Goal: Task Accomplishment & Management: Manage account settings

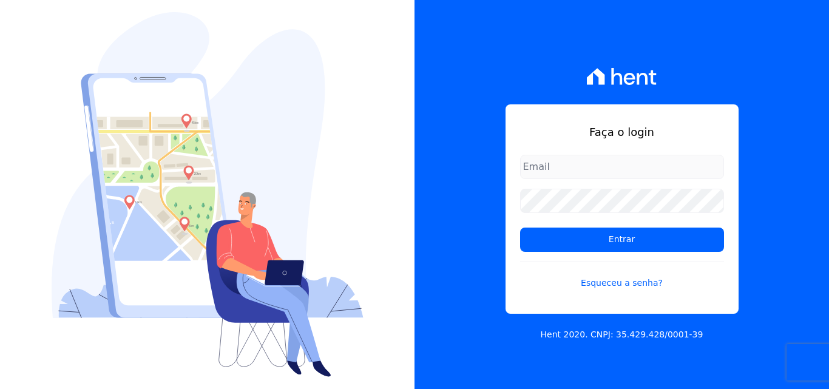
click at [612, 160] on input "email" at bounding box center [622, 167] width 204 height 24
type input "andrea@tsengenharia.com"
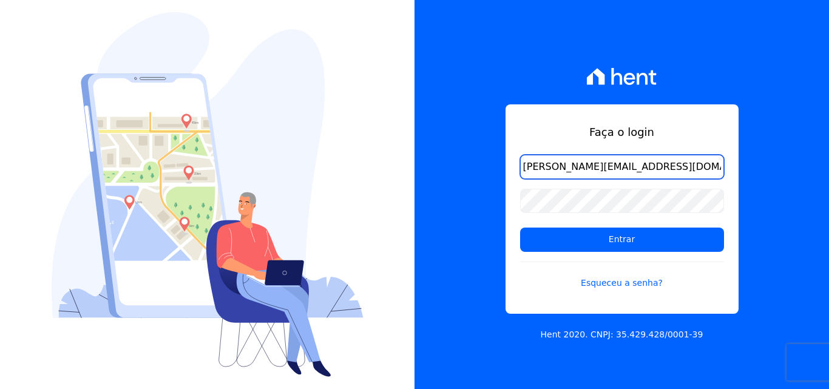
click at [680, 166] on input "andrea@tsengenharia.com" at bounding box center [622, 167] width 204 height 24
drag, startPoint x: 680, startPoint y: 166, endPoint x: 386, endPoint y: 121, distance: 297.1
click at [386, 121] on div "Faça o login andrea@tsengenharia.com Entrar Esqueceu a senha? Hent 2020. CNPJ: …" at bounding box center [414, 194] width 829 height 389
type input "[PERSON_NAME][EMAIL_ADDRESS][DOMAIN_NAME]"
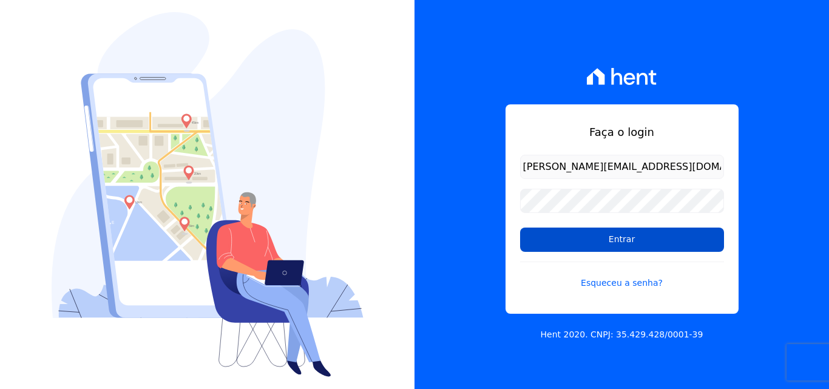
click at [601, 240] on input "Entrar" at bounding box center [622, 240] width 204 height 24
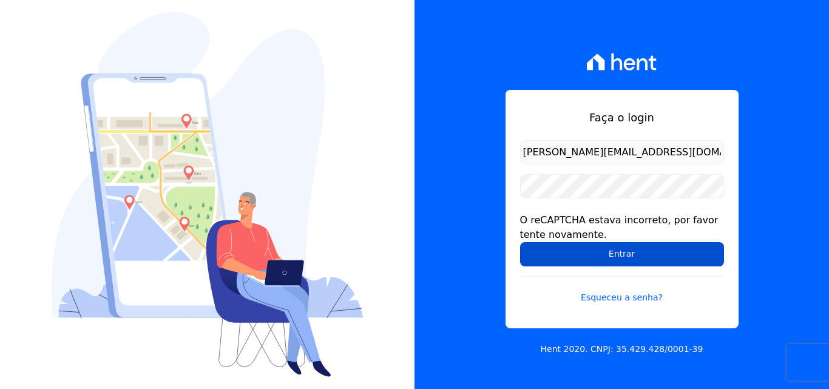
click at [605, 256] on input "Entrar" at bounding box center [622, 254] width 204 height 24
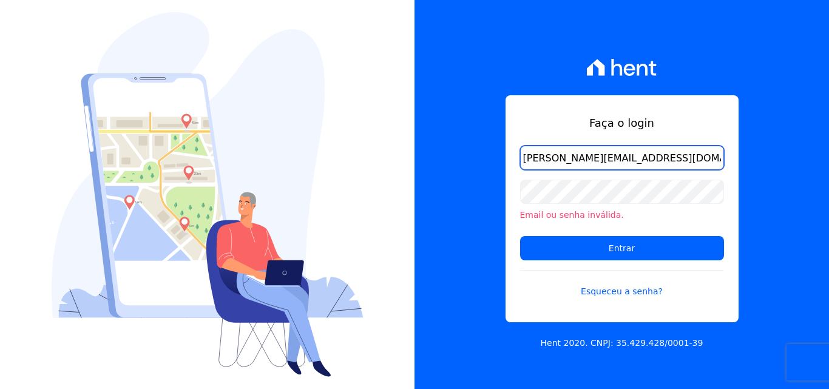
click at [625, 161] on input "[PERSON_NAME][EMAIL_ADDRESS][DOMAIN_NAME]" at bounding box center [622, 158] width 204 height 24
click at [557, 162] on input "[PERSON_NAME][EMAIL_ADDRESS][DOMAIN_NAME]" at bounding box center [622, 158] width 204 height 24
type input "amanda.colognezi@tsengenharia.com"
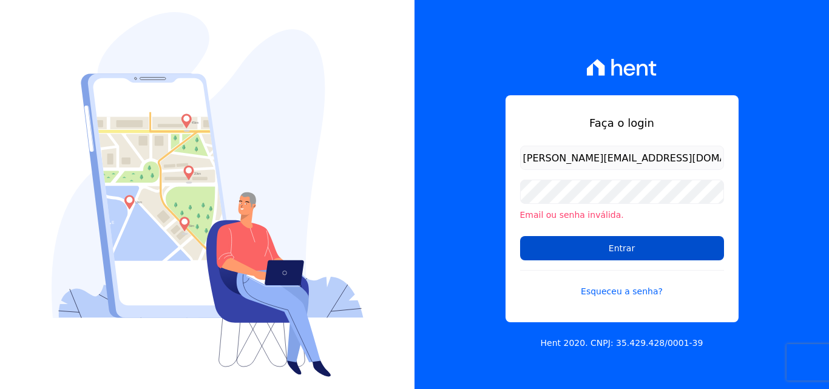
click at [631, 246] on input "Entrar" at bounding box center [622, 248] width 204 height 24
click at [598, 243] on input "Entrar" at bounding box center [622, 248] width 204 height 24
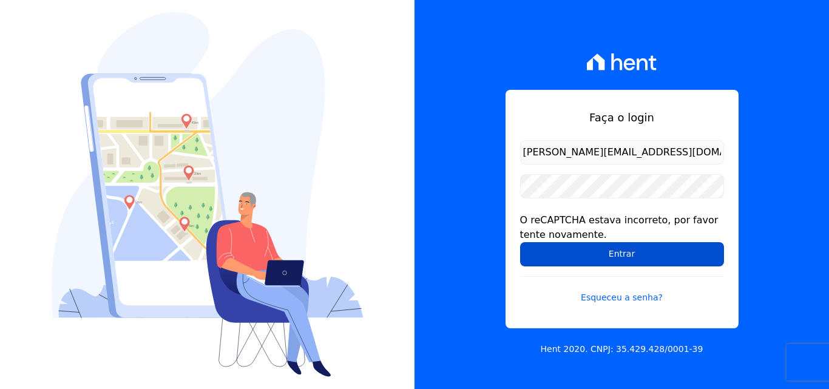
click at [629, 251] on input "Entrar" at bounding box center [622, 254] width 204 height 24
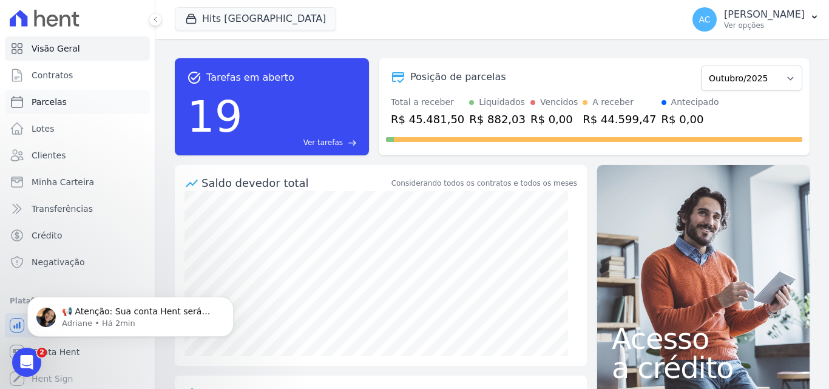
click at [58, 101] on span "Parcelas" at bounding box center [49, 102] width 35 height 12
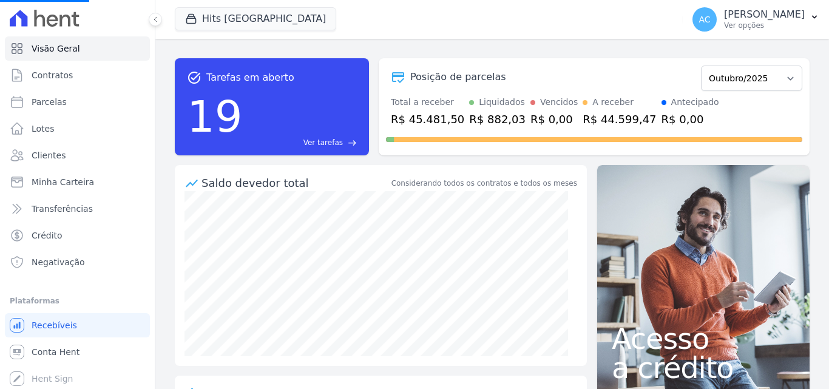
select select
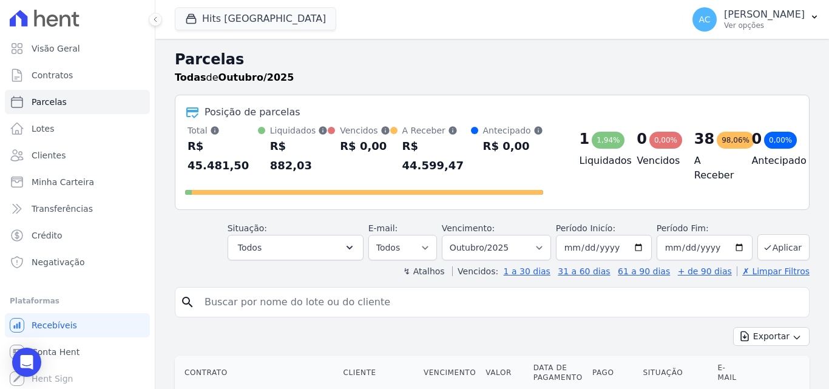
click at [303, 290] on input "search" at bounding box center [500, 302] width 607 height 24
type input "505"
select select
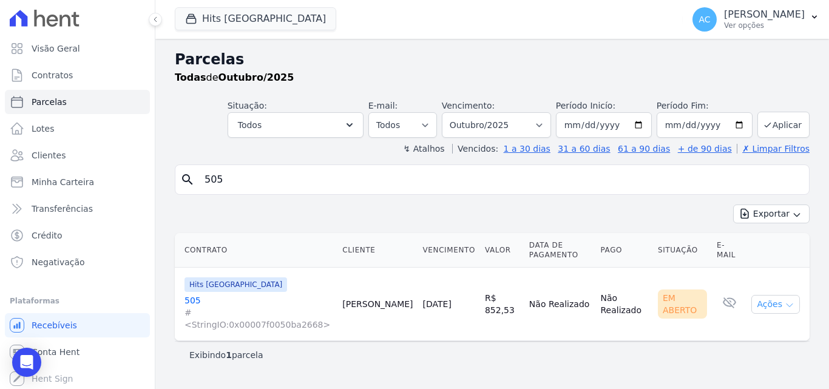
drag, startPoint x: 776, startPoint y: 284, endPoint x: 781, endPoint y: 305, distance: 21.4
click at [776, 295] on button "Ações" at bounding box center [776, 304] width 49 height 19
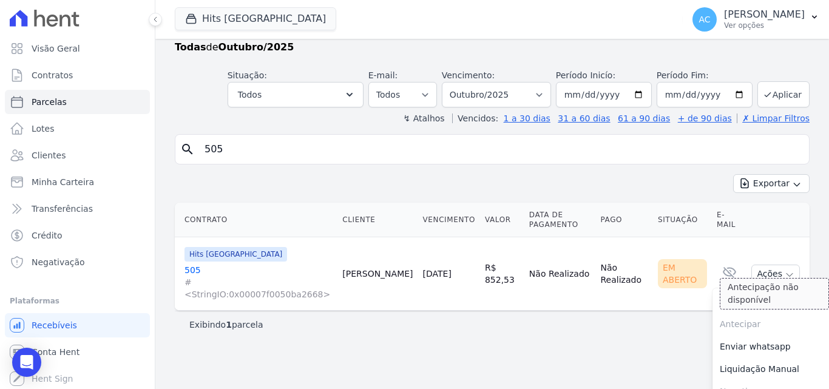
scroll to position [47, 0]
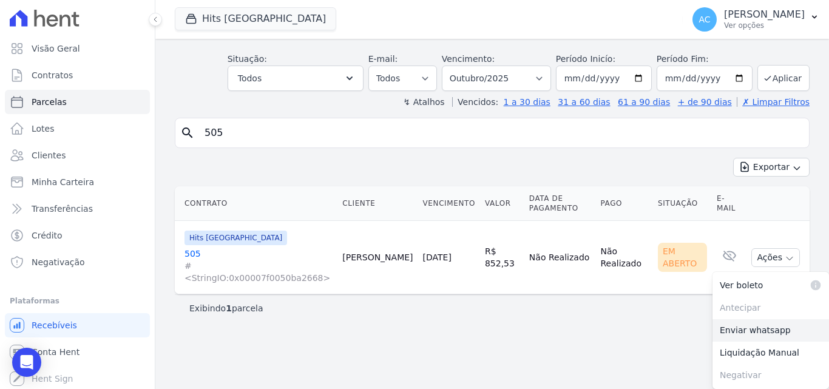
click at [754, 327] on link "Enviar whatsapp" at bounding box center [771, 330] width 117 height 22
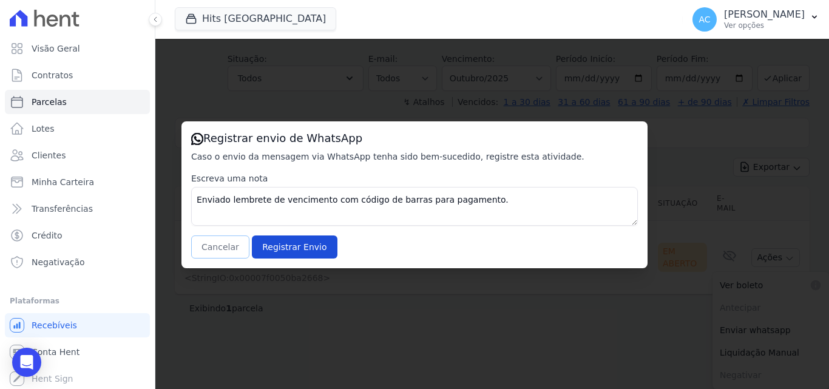
click at [227, 256] on button "Cancelar" at bounding box center [220, 247] width 58 height 23
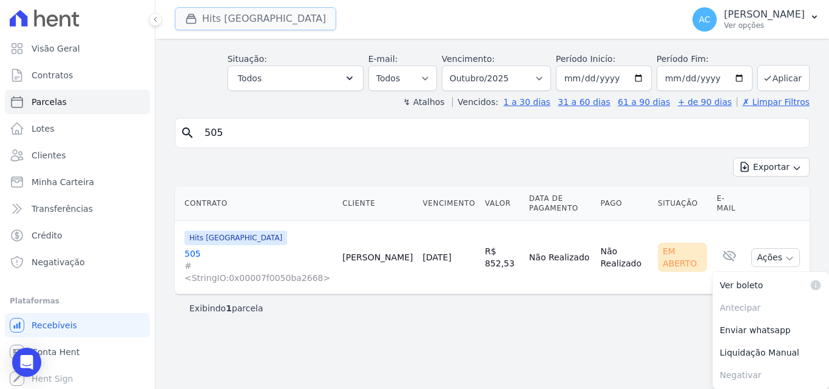
click at [277, 25] on button "Hits [GEOGRAPHIC_DATA]" at bounding box center [255, 18] width 161 height 23
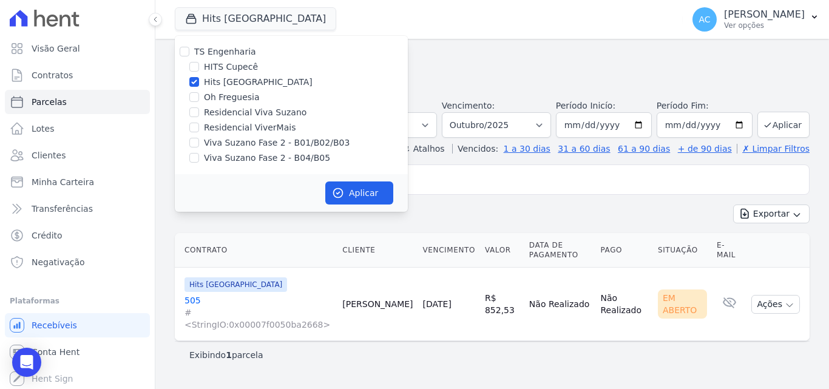
click at [234, 100] on label "Oh Freguesia" at bounding box center [232, 97] width 56 height 13
click at [199, 100] on input "Oh Freguesia" at bounding box center [194, 97] width 10 height 10
checkbox input "true"
click at [246, 82] on label "Hits [GEOGRAPHIC_DATA]" at bounding box center [258, 82] width 109 height 13
click at [199, 82] on input "Hits [GEOGRAPHIC_DATA]" at bounding box center [194, 82] width 10 height 10
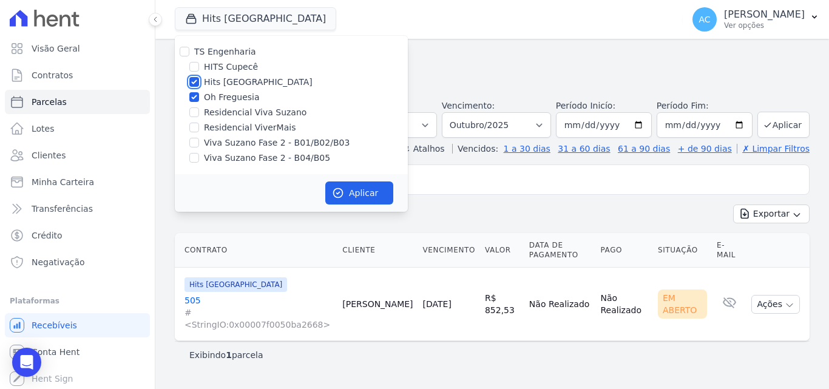
checkbox input "false"
click at [341, 194] on icon "button" at bounding box center [338, 193] width 12 height 12
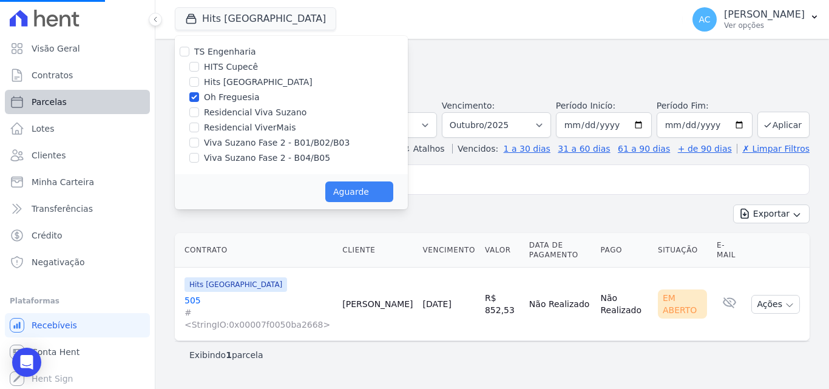
select select
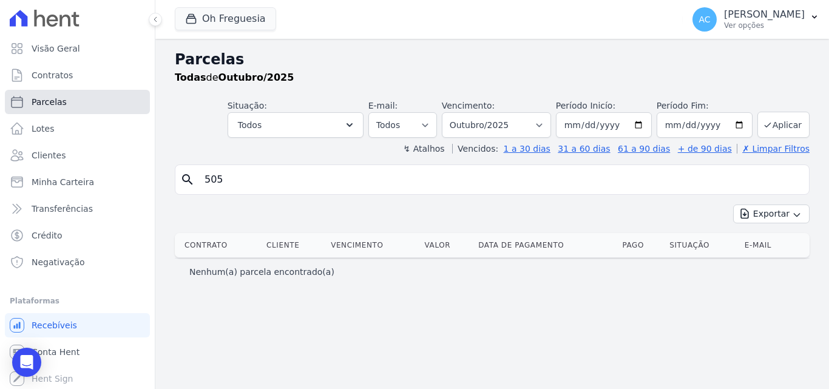
click at [79, 101] on link "Parcelas" at bounding box center [77, 102] width 145 height 24
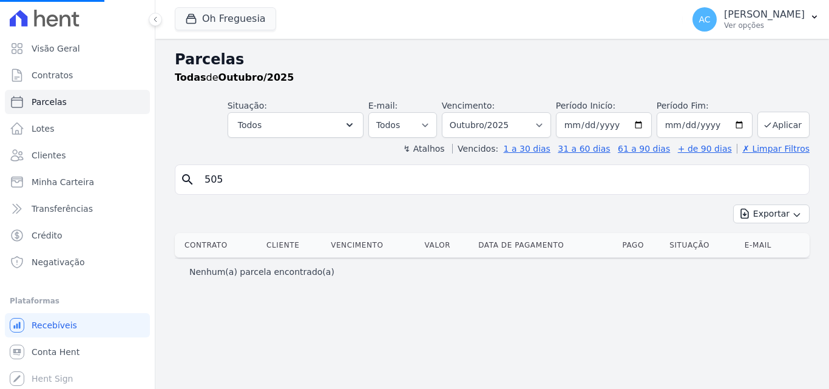
select select
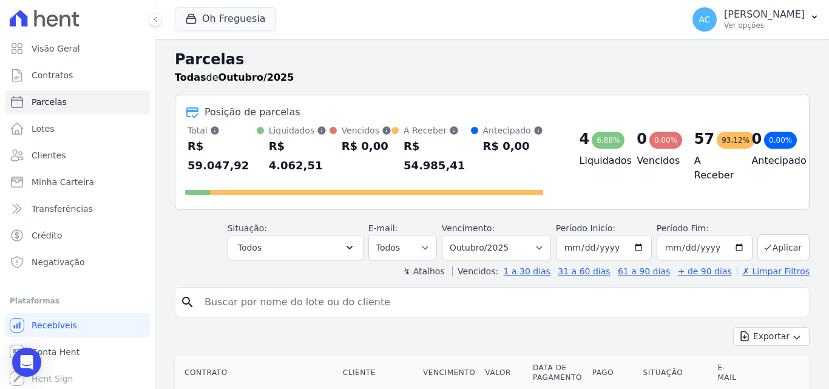
click at [267, 291] on input "search" at bounding box center [500, 302] width 607 height 24
type input "62"
select select
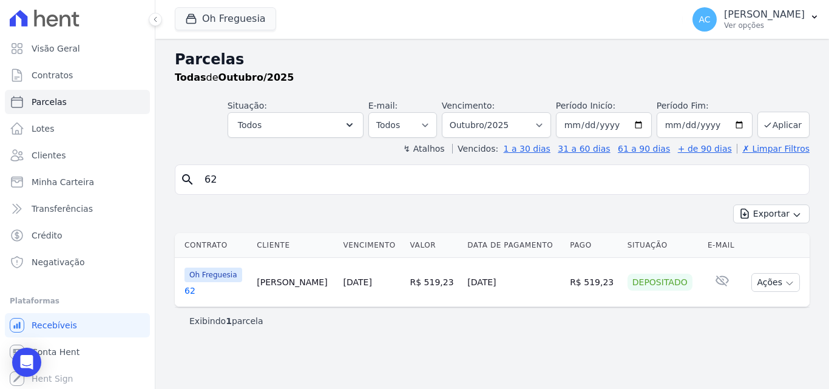
click at [192, 288] on link "62" at bounding box center [216, 291] width 63 height 12
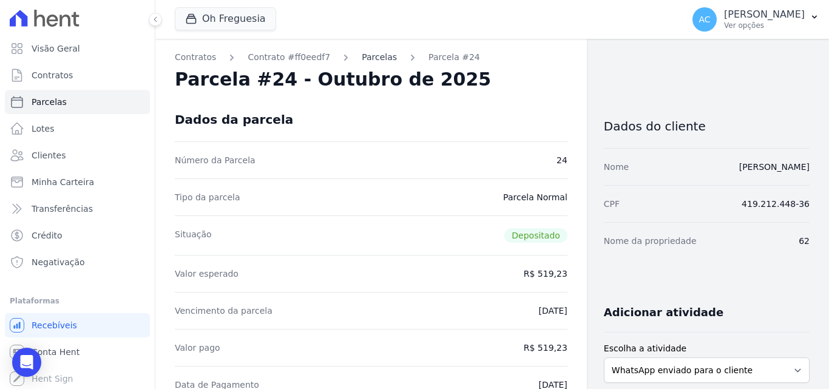
click at [362, 60] on link "Parcelas" at bounding box center [379, 57] width 35 height 13
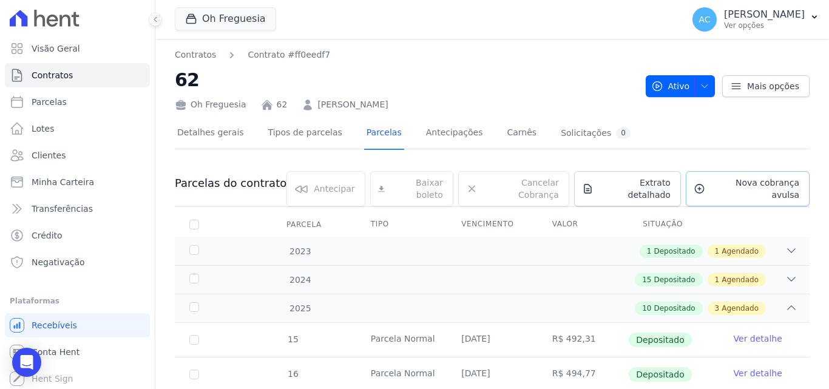
click at [727, 184] on span "Nova cobrança avulsa" at bounding box center [754, 189] width 89 height 24
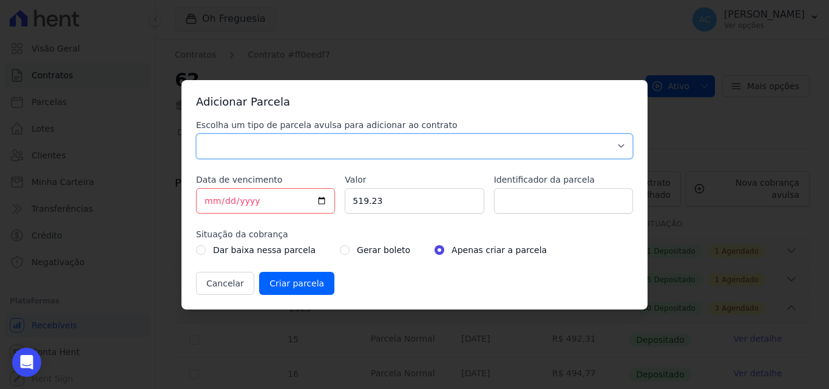
click at [427, 152] on select "Parcela Normal Sinal Caução Intercalada Chaves Pré Chaves Pós Chaves Taxas Quit…" at bounding box center [414, 146] width 437 height 25
select select "standard"
click at [196, 134] on select "Parcela Normal Sinal Caução Intercalada Chaves Pré Chaves Pós Chaves Taxas Quit…" at bounding box center [414, 146] width 437 height 25
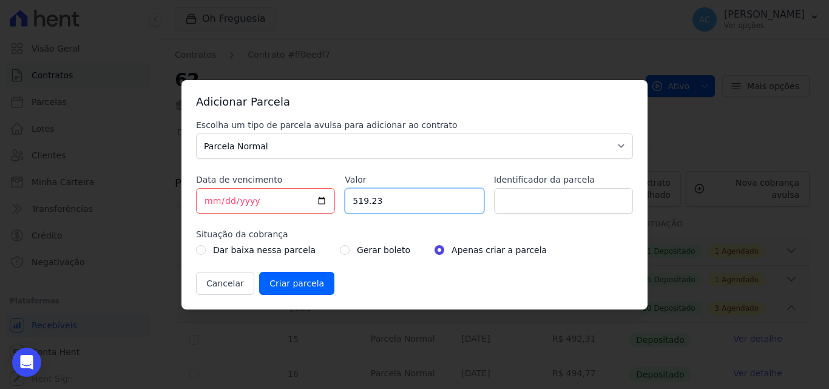
drag, startPoint x: 402, startPoint y: 203, endPoint x: 344, endPoint y: 205, distance: 58.3
click at [344, 205] on div "Escolha um tipo de parcela avulsa para adicionar ao contrato Parcela Normal Sin…" at bounding box center [414, 207] width 437 height 176
type input "1016.32"
click at [557, 205] on input "Identificador da parcela" at bounding box center [563, 200] width 139 height 25
type input "[DATE]"
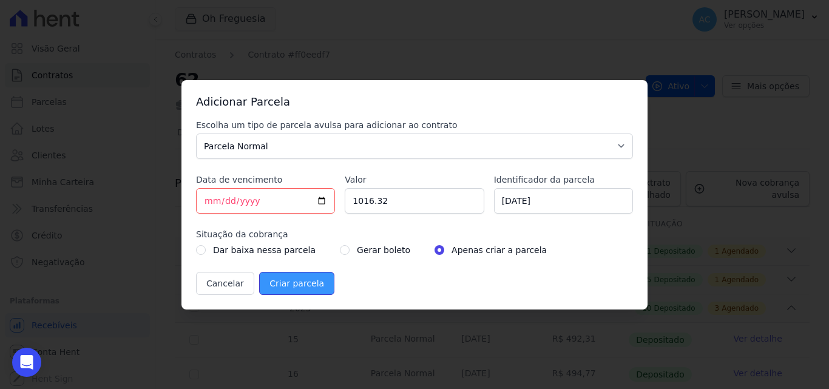
click at [296, 286] on input "Criar parcela" at bounding box center [296, 283] width 75 height 23
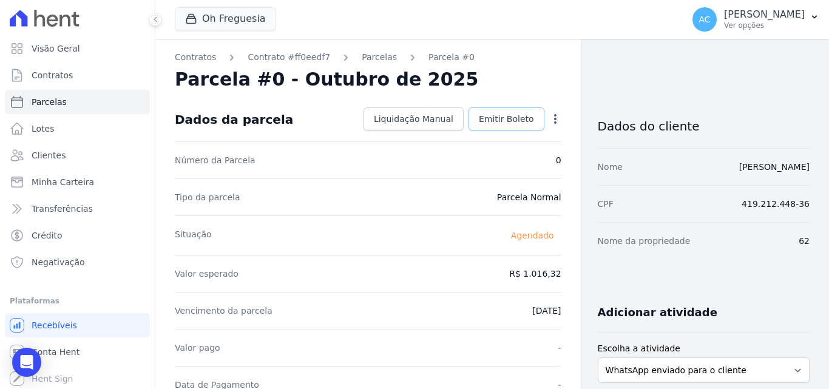
click at [512, 120] on span "Emitir Boleto" at bounding box center [506, 119] width 55 height 12
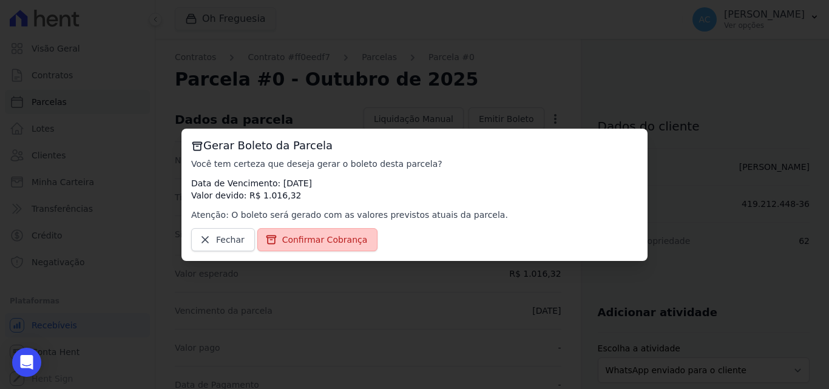
click at [321, 241] on span "Confirmar Cobrança" at bounding box center [325, 240] width 86 height 12
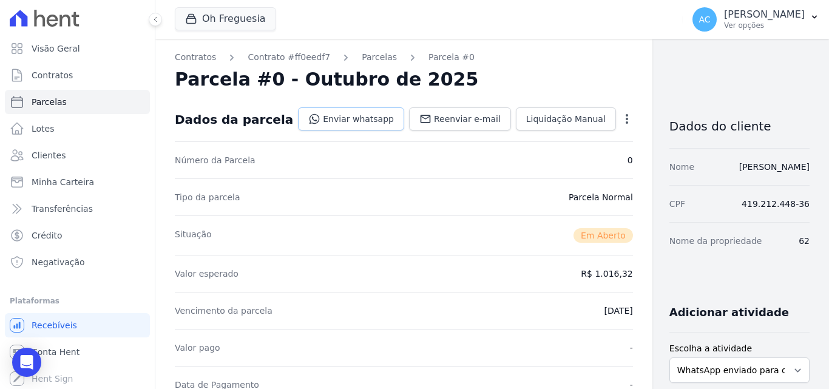
click at [339, 124] on link "Enviar whatsapp" at bounding box center [351, 118] width 106 height 23
